Goal: Entertainment & Leisure: Consume media (video, audio)

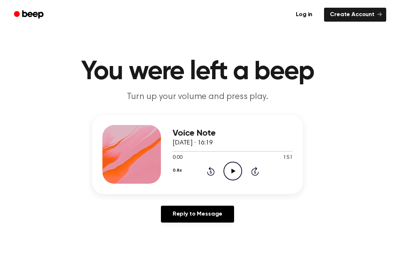
click at [228, 169] on icon "Play Audio" at bounding box center [233, 170] width 19 height 19
click at [236, 171] on icon "Play Audio" at bounding box center [233, 170] width 19 height 19
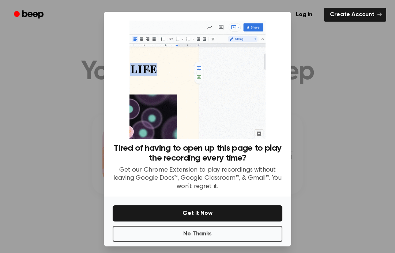
click at [158, 242] on button "No Thanks" at bounding box center [198, 233] width 170 height 16
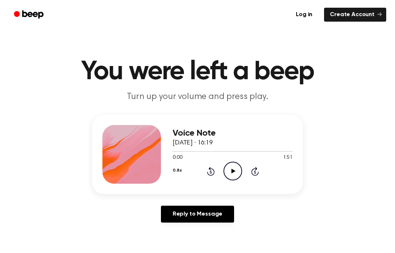
click at [234, 173] on icon "Play Audio" at bounding box center [233, 170] width 19 height 19
click at [237, 169] on icon "Pause Audio" at bounding box center [233, 170] width 19 height 19
click at [238, 180] on div "Voice Note 10 October 2025 · 16:19 0:03 1:51 Your browser does not support the …" at bounding box center [233, 154] width 120 height 59
click at [227, 164] on circle at bounding box center [233, 171] width 18 height 18
click at [214, 168] on icon "Rewind 5 seconds" at bounding box center [211, 171] width 8 height 10
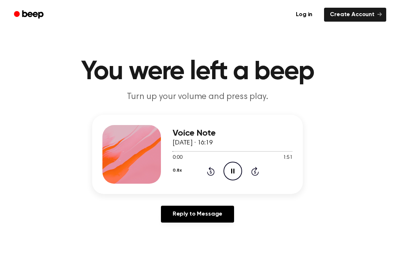
click at [234, 170] on icon at bounding box center [232, 170] width 3 height 5
click at [233, 173] on icon "Play Audio" at bounding box center [233, 170] width 19 height 19
click at [234, 172] on icon at bounding box center [232, 170] width 3 height 5
click at [232, 168] on icon "Play Audio" at bounding box center [233, 170] width 19 height 19
click at [232, 172] on icon "Pause Audio" at bounding box center [233, 170] width 19 height 19
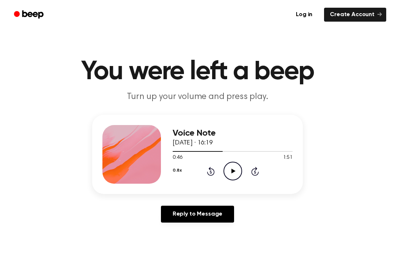
click at [203, 169] on div "0.8x Rewind 5 seconds Play Audio Skip 5 seconds" at bounding box center [233, 170] width 120 height 19
click at [207, 169] on icon "Rewind 5 seconds" at bounding box center [211, 171] width 8 height 10
click at [234, 170] on icon "Play Audio" at bounding box center [233, 170] width 19 height 19
click at [232, 174] on icon "Pause Audio" at bounding box center [233, 170] width 19 height 19
click at [227, 167] on icon "Play Audio" at bounding box center [233, 170] width 19 height 19
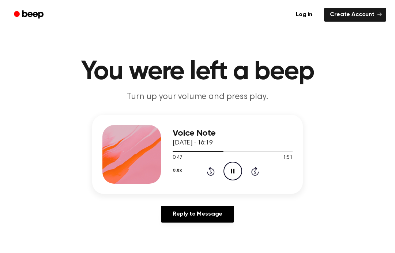
click at [228, 169] on icon "Pause Audio" at bounding box center [233, 170] width 19 height 19
click at [207, 168] on icon "Rewind 5 seconds" at bounding box center [211, 171] width 8 height 10
click at [233, 172] on icon at bounding box center [233, 170] width 4 height 5
click at [227, 168] on icon "Pause Audio" at bounding box center [233, 170] width 19 height 19
click at [209, 171] on icon "Rewind 5 seconds" at bounding box center [211, 171] width 8 height 10
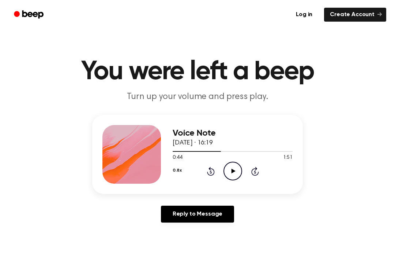
click at [240, 177] on icon "Play Audio" at bounding box center [233, 170] width 19 height 19
click at [238, 171] on icon "Pause Audio" at bounding box center [233, 170] width 19 height 19
click at [224, 171] on circle at bounding box center [233, 171] width 18 height 18
click at [233, 174] on icon "Pause Audio" at bounding box center [233, 170] width 19 height 19
click at [233, 171] on icon at bounding box center [233, 170] width 4 height 5
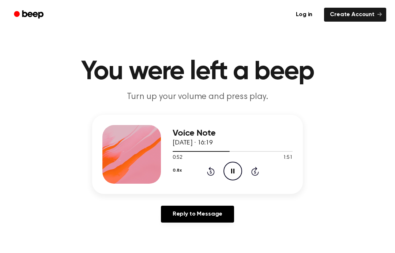
click at [229, 164] on icon "Pause Audio" at bounding box center [233, 170] width 19 height 19
click at [232, 166] on icon "Play Audio" at bounding box center [233, 170] width 19 height 19
click at [232, 171] on icon "Pause Audio" at bounding box center [233, 170] width 19 height 19
click at [229, 172] on icon "Play Audio" at bounding box center [233, 170] width 19 height 19
click at [234, 171] on icon at bounding box center [232, 170] width 3 height 5
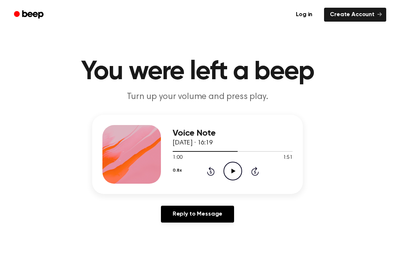
click at [239, 172] on icon "Play Audio" at bounding box center [233, 170] width 19 height 19
click at [212, 174] on icon "Rewind 5 seconds" at bounding box center [211, 171] width 8 height 10
click at [236, 169] on icon "Pause Audio" at bounding box center [233, 170] width 19 height 19
click at [239, 171] on icon "Play Audio" at bounding box center [233, 170] width 19 height 19
click at [234, 166] on icon "Pause Audio" at bounding box center [233, 170] width 19 height 19
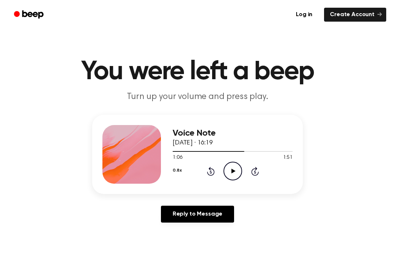
click at [237, 168] on icon "Play Audio" at bounding box center [233, 170] width 19 height 19
click at [212, 169] on icon at bounding box center [211, 171] width 8 height 9
click at [239, 170] on icon "Pause Audio" at bounding box center [233, 170] width 19 height 19
click at [236, 173] on icon "Play Audio" at bounding box center [233, 170] width 19 height 19
click at [240, 169] on icon "Pause Audio" at bounding box center [233, 170] width 19 height 19
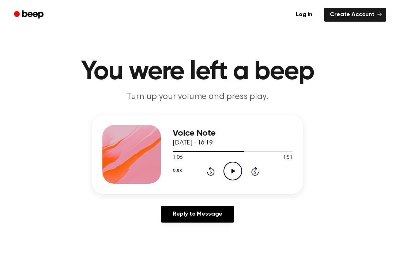
click at [234, 167] on icon "Play Audio" at bounding box center [233, 170] width 19 height 19
click at [239, 169] on icon "Pause Audio" at bounding box center [233, 170] width 19 height 19
click at [238, 172] on icon "Play Audio" at bounding box center [233, 170] width 19 height 19
click at [234, 170] on icon at bounding box center [232, 170] width 3 height 5
click at [234, 167] on icon "Play Audio" at bounding box center [233, 170] width 19 height 19
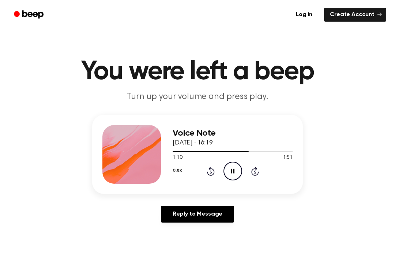
click at [229, 170] on icon "Pause Audio" at bounding box center [233, 170] width 19 height 19
click at [231, 172] on icon "Play Audio" at bounding box center [233, 170] width 19 height 19
click at [239, 170] on icon "Pause Audio" at bounding box center [233, 170] width 19 height 19
click at [236, 172] on icon "Play Audio" at bounding box center [233, 170] width 19 height 19
click at [228, 169] on icon "Pause Audio" at bounding box center [233, 170] width 19 height 19
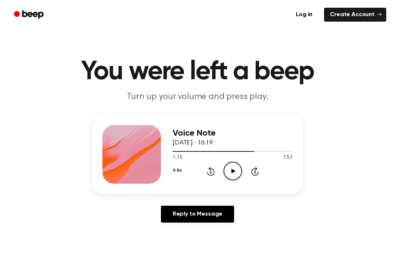
click at [234, 168] on icon "Play Audio" at bounding box center [233, 170] width 19 height 19
click at [234, 166] on icon "Pause Audio" at bounding box center [233, 170] width 19 height 19
click at [238, 172] on icon "Play Audio" at bounding box center [233, 170] width 19 height 19
click at [233, 168] on icon "Pause Audio" at bounding box center [233, 170] width 19 height 19
click at [241, 175] on circle at bounding box center [233, 171] width 18 height 18
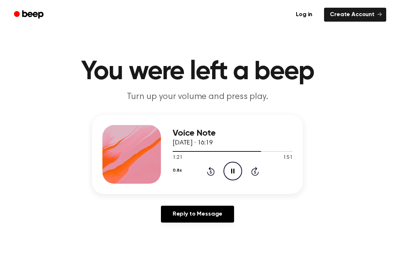
click at [229, 164] on icon "Pause Audio" at bounding box center [233, 170] width 19 height 19
click at [232, 169] on icon "Play Audio" at bounding box center [233, 170] width 19 height 19
click at [225, 169] on icon "Pause Audio" at bounding box center [233, 170] width 19 height 19
click at [249, 173] on div "0.8x Rewind 5 seconds Play Audio Skip 5 seconds" at bounding box center [233, 170] width 120 height 19
click at [233, 169] on icon at bounding box center [233, 170] width 4 height 5
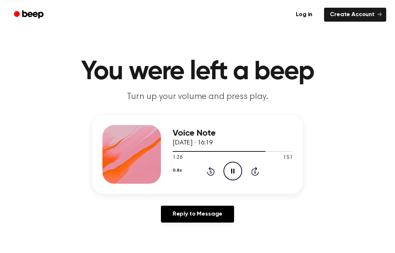
click at [234, 167] on icon "Pause Audio" at bounding box center [233, 170] width 19 height 19
click at [231, 167] on icon "Play Audio" at bounding box center [233, 170] width 19 height 19
click at [232, 170] on icon at bounding box center [232, 170] width 3 height 5
click at [213, 171] on icon "Rewind 5 seconds" at bounding box center [211, 171] width 8 height 10
click at [232, 169] on icon at bounding box center [233, 170] width 4 height 5
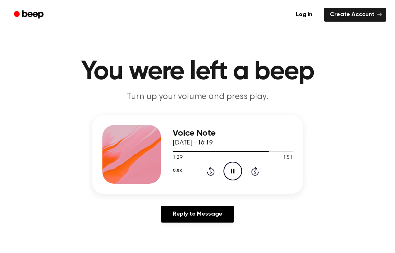
click at [235, 166] on icon "Pause Audio" at bounding box center [233, 170] width 19 height 19
click at [229, 173] on icon "Play Audio" at bounding box center [233, 170] width 19 height 19
